Goal: Information Seeking & Learning: Learn about a topic

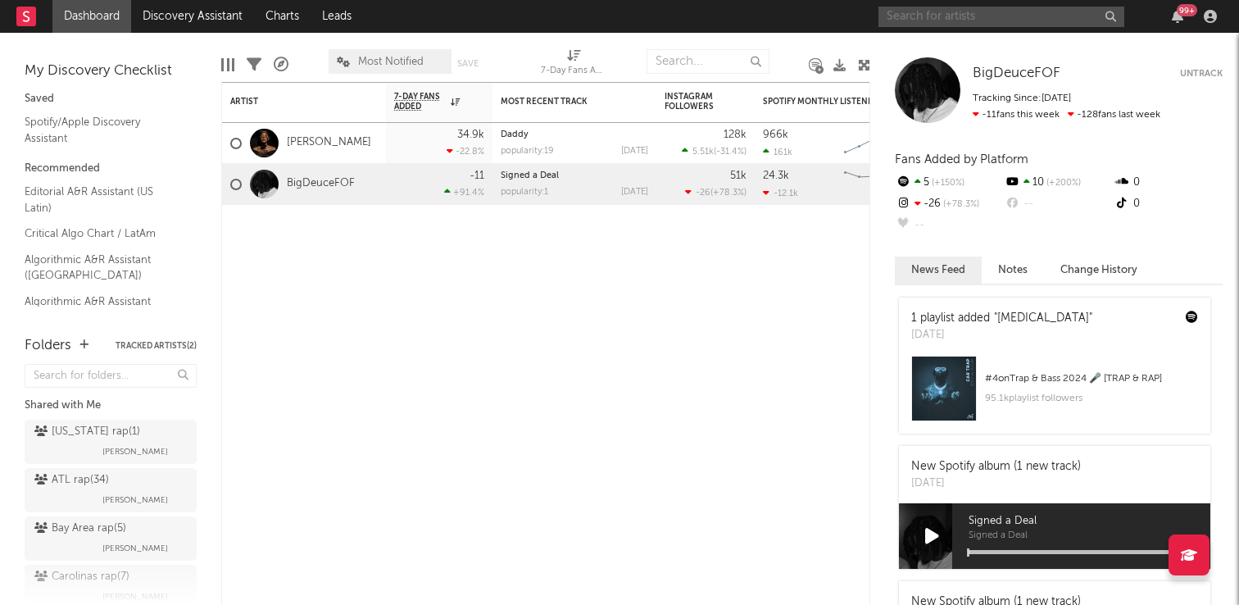
click at [939, 13] on input "text" at bounding box center [1001, 17] width 246 height 20
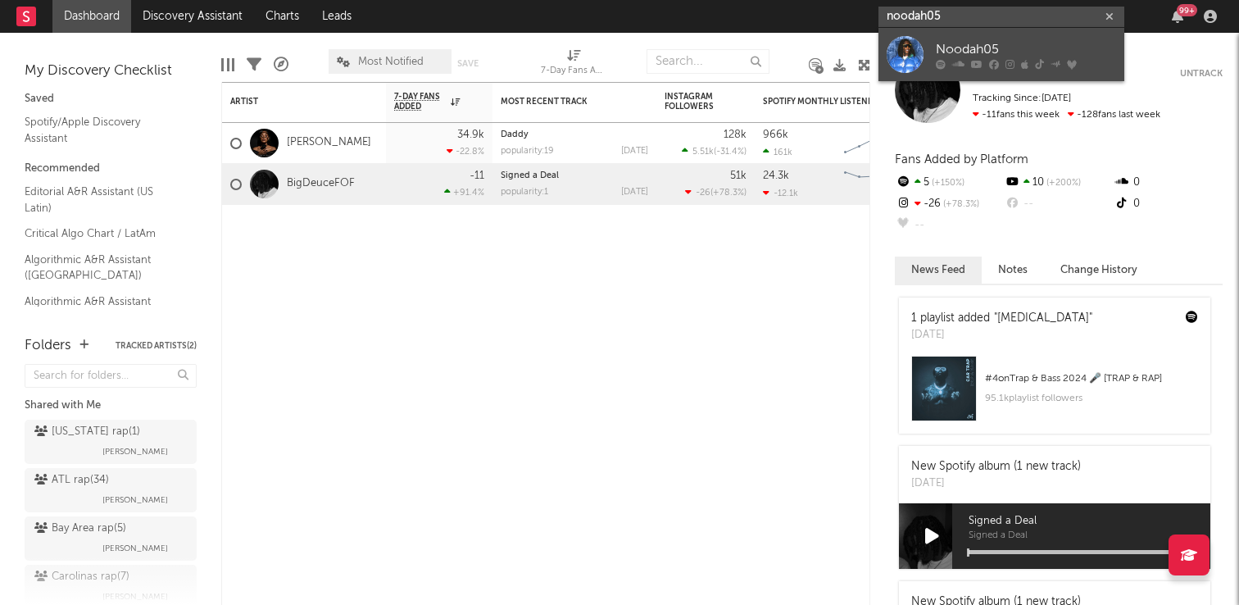
type input "noodah05"
click at [933, 51] on link "Noodah05" at bounding box center [1001, 54] width 246 height 53
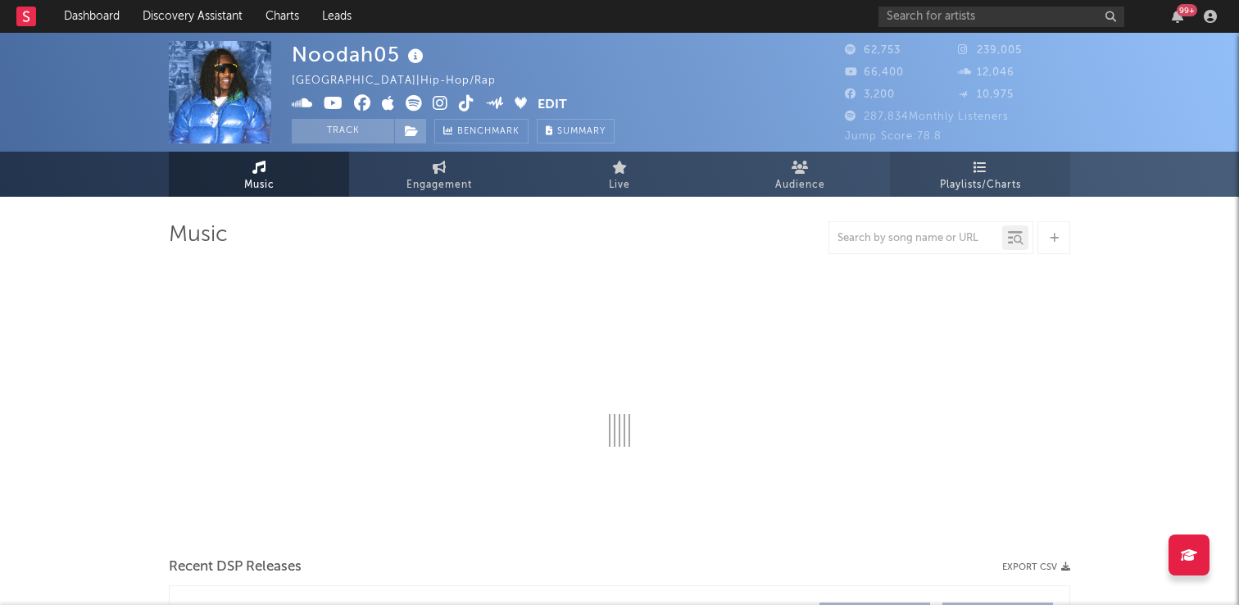
click at [981, 178] on span "Playlists/Charts" at bounding box center [980, 185] width 81 height 20
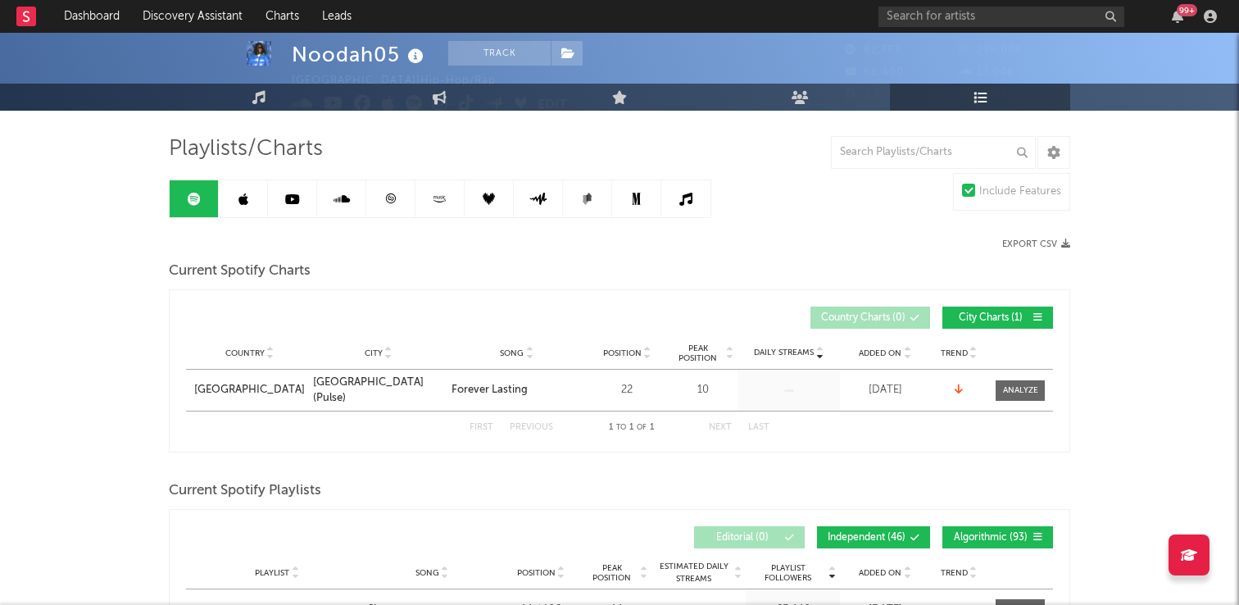
scroll to position [87, 0]
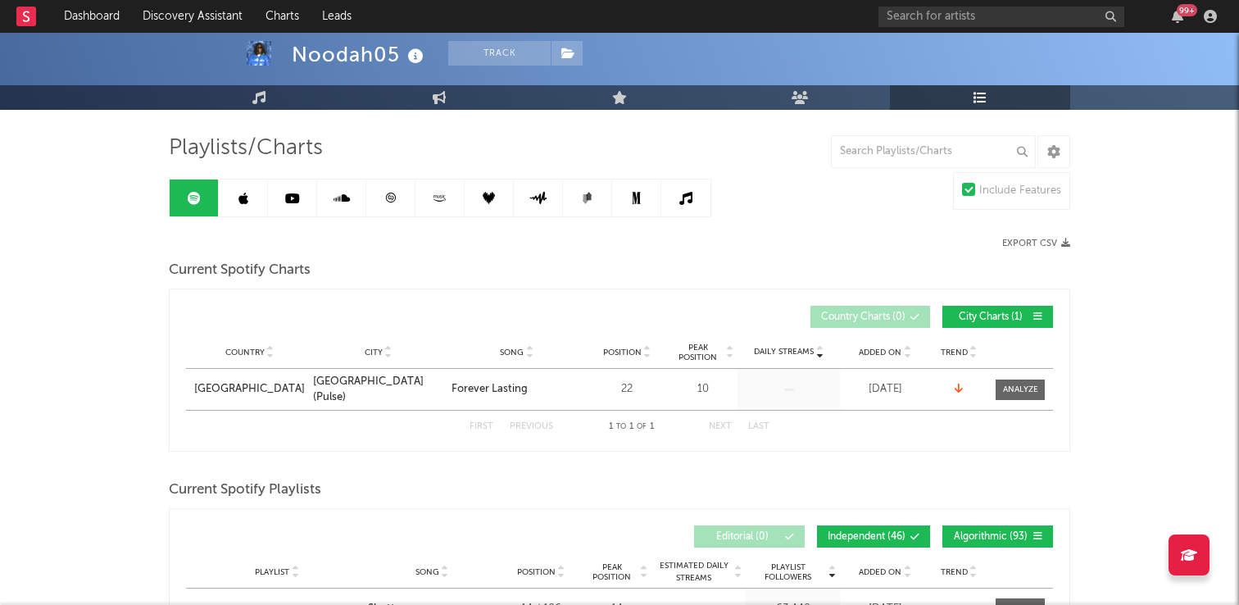
click at [252, 187] on link at bounding box center [243, 197] width 49 height 37
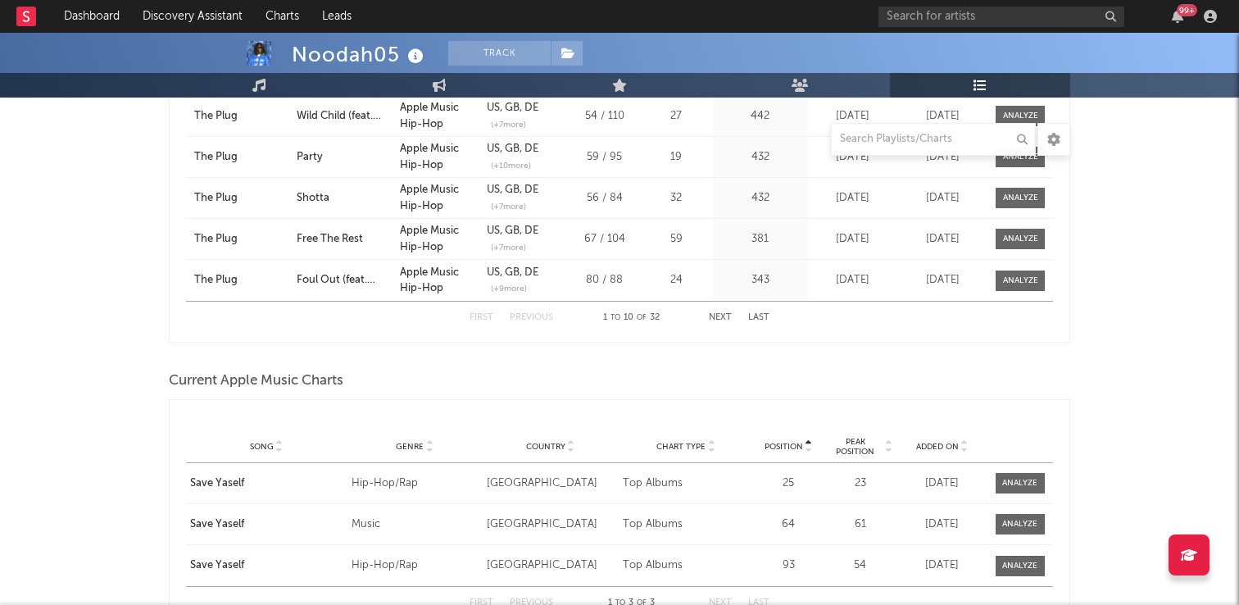
scroll to position [695, 0]
